Goal: Task Accomplishment & Management: Manage account settings

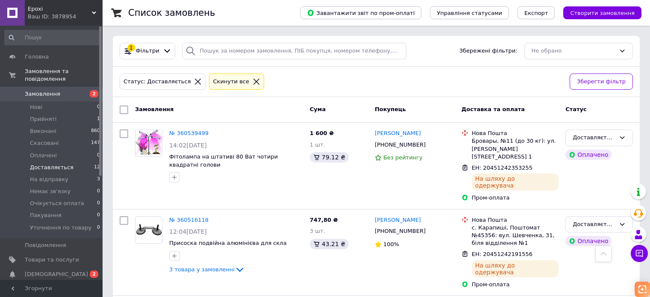
scroll to position [344, 0]
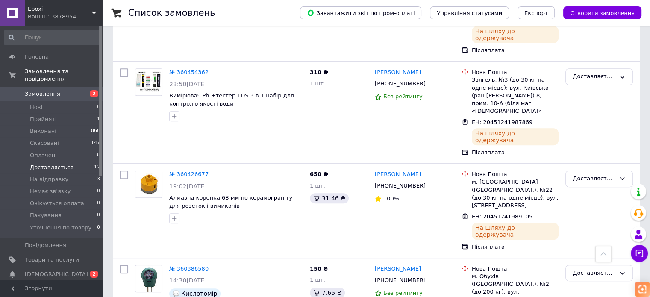
click at [46, 90] on span "Замовлення" at bounding box center [42, 94] width 35 height 8
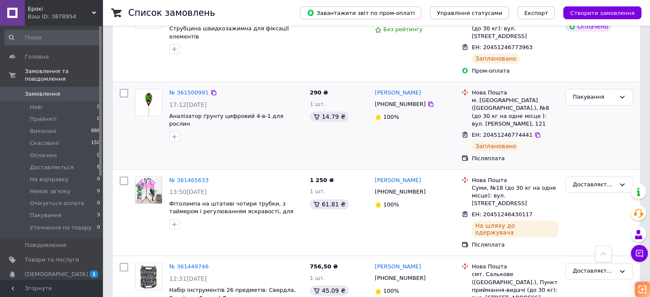
scroll to position [257, 0]
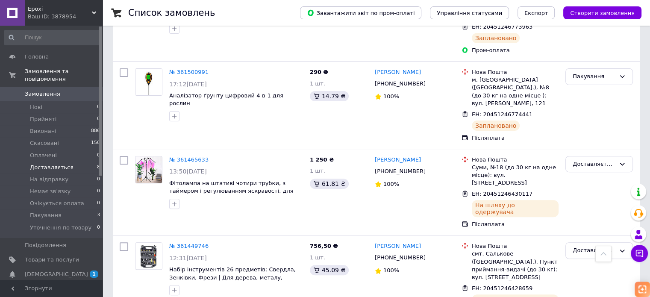
click at [62, 164] on span "Доставляється" at bounding box center [52, 168] width 44 height 8
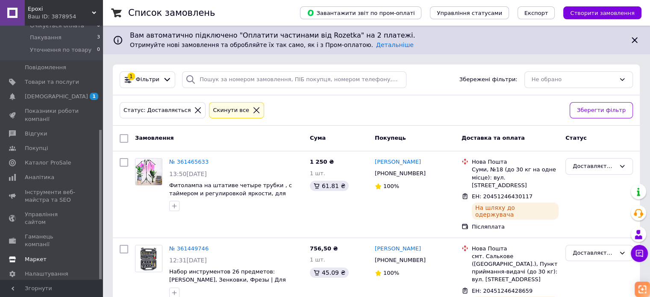
scroll to position [214, 0]
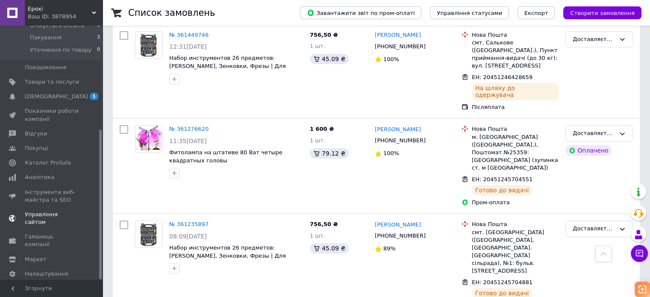
click at [55, 211] on span "Управління сайтом" at bounding box center [52, 218] width 54 height 15
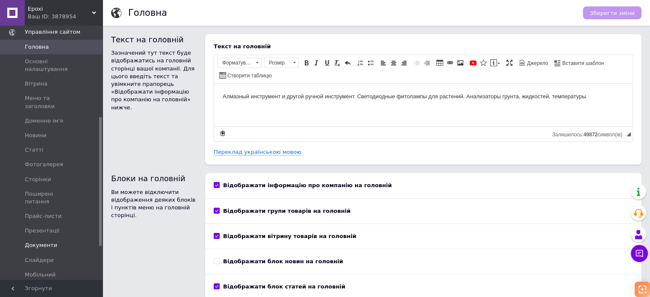
scroll to position [221, 0]
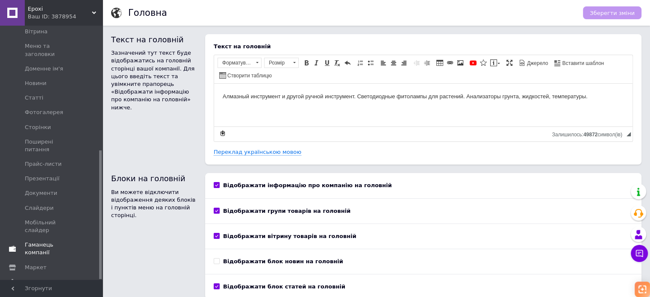
click at [57, 238] on link "Гаманець компанії" at bounding box center [52, 249] width 105 height 22
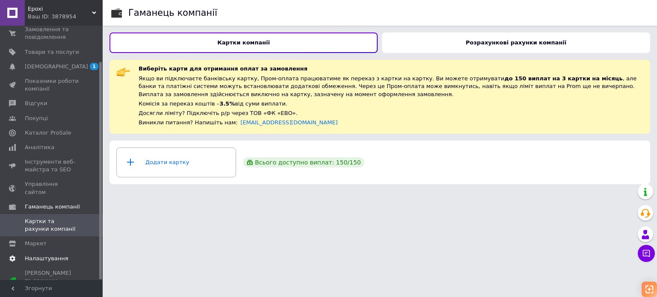
click at [51, 255] on span "Налаштування" at bounding box center [47, 259] width 44 height 8
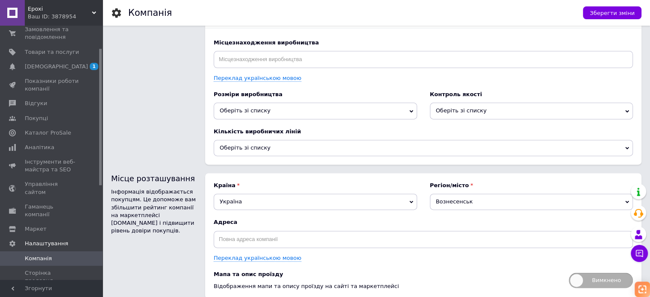
scroll to position [1112, 0]
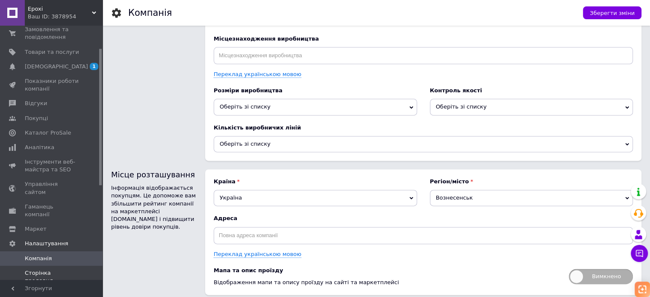
click at [36, 269] on span "Сторінка продавця" at bounding box center [52, 276] width 54 height 15
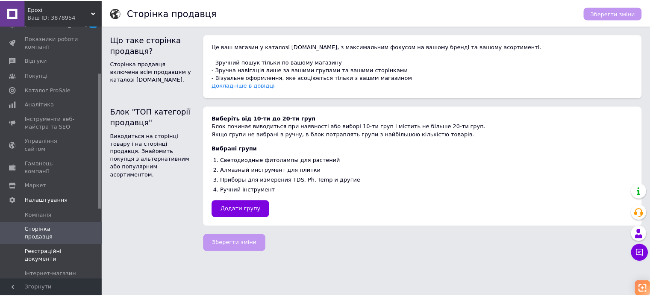
scroll to position [127, 0]
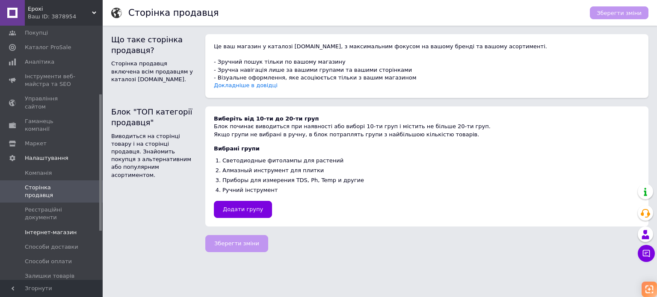
click at [67, 229] on span "Інтернет-магазин" at bounding box center [51, 233] width 52 height 8
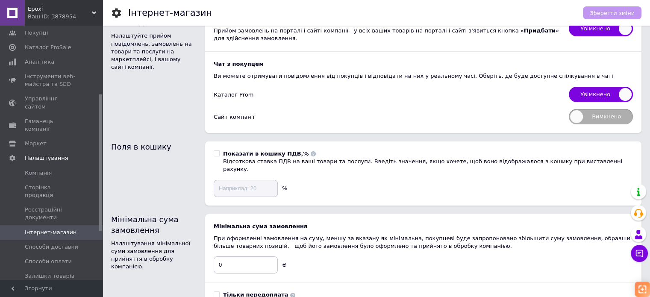
scroll to position [43, 0]
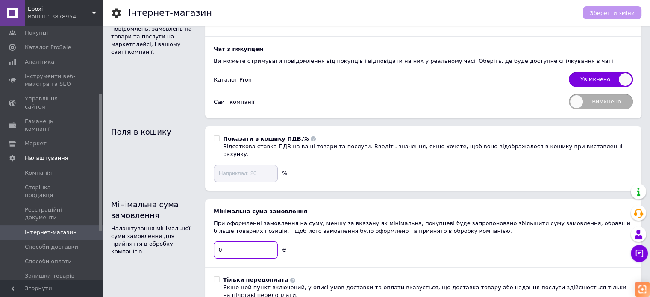
click at [233, 248] on input "0" at bounding box center [246, 250] width 64 height 17
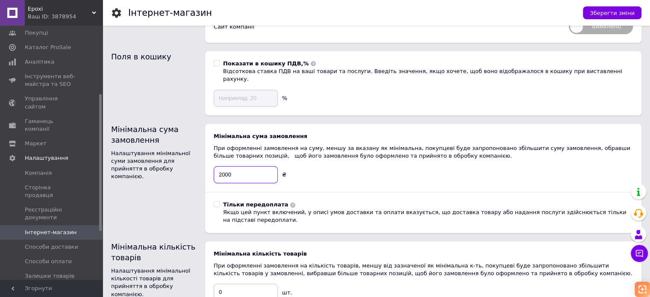
scroll to position [128, 0]
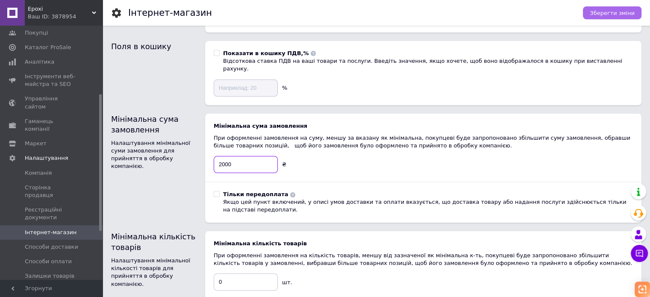
type input "2000"
click at [609, 10] on span "Зберегти зміни" at bounding box center [612, 13] width 45 height 6
click at [52, 6] on span "Epoxi" at bounding box center [60, 9] width 64 height 8
